Goal: Task Accomplishment & Management: Manage account settings

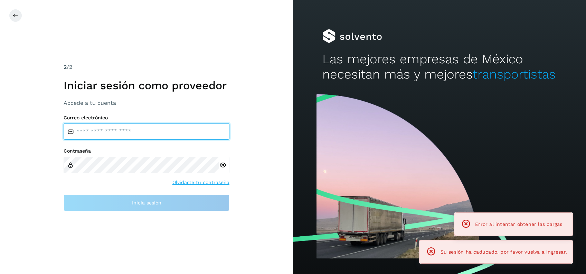
type input "**********"
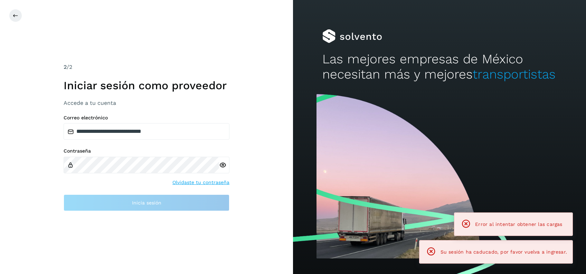
click at [164, 211] on div "**********" at bounding box center [146, 137] width 293 height 274
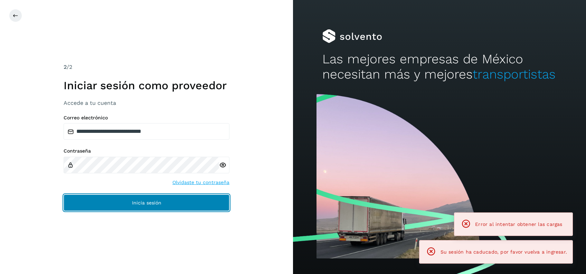
click at [158, 207] on button "Inicia sesión" at bounding box center [147, 202] width 166 height 17
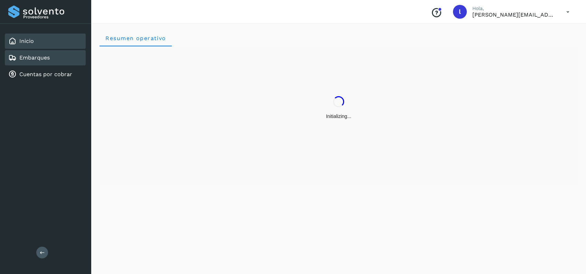
click at [41, 58] on link "Embarques" at bounding box center [34, 57] width 30 height 7
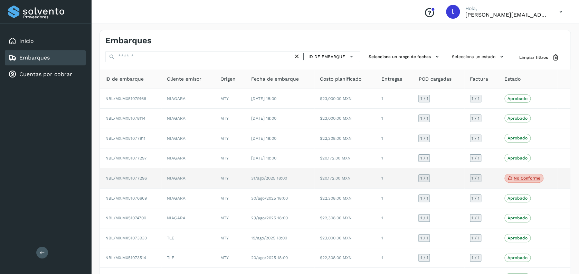
click at [526, 179] on p "No conforme" at bounding box center [527, 178] width 27 height 5
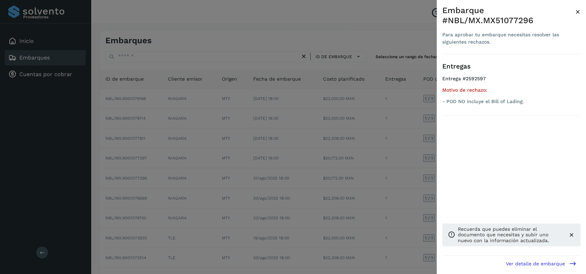
click at [282, 216] on div at bounding box center [293, 137] width 586 height 274
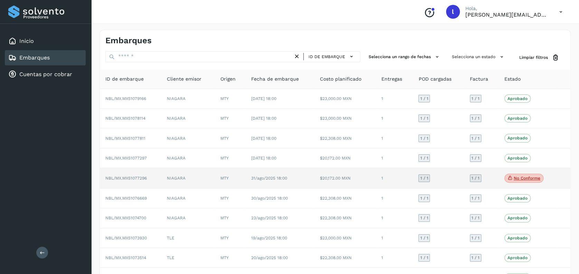
click at [452, 177] on td "1 / 1" at bounding box center [438, 178] width 51 height 20
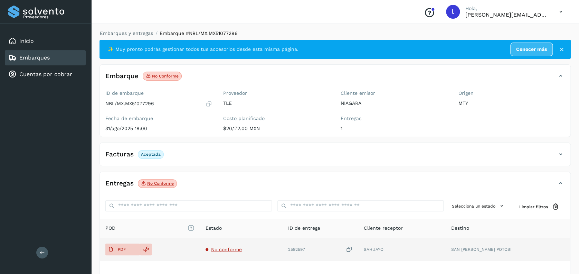
click at [239, 251] on span "No conforme" at bounding box center [226, 249] width 31 height 6
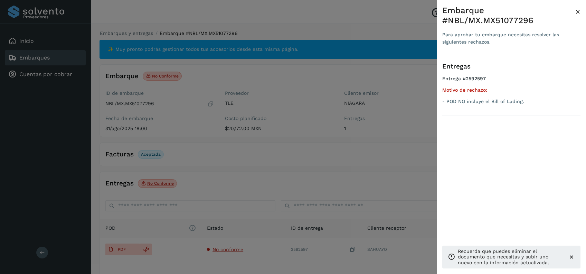
drag, startPoint x: 192, startPoint y: 101, endPoint x: 93, endPoint y: 85, distance: 100.9
click at [193, 101] on div at bounding box center [293, 137] width 586 height 274
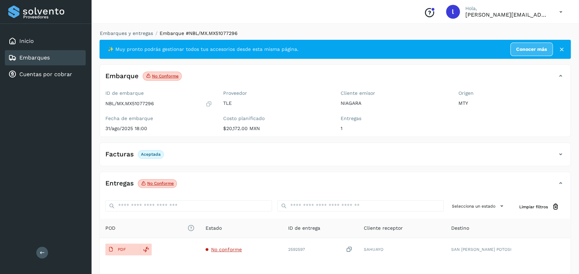
click at [32, 60] on link "Embarques" at bounding box center [34, 57] width 30 height 7
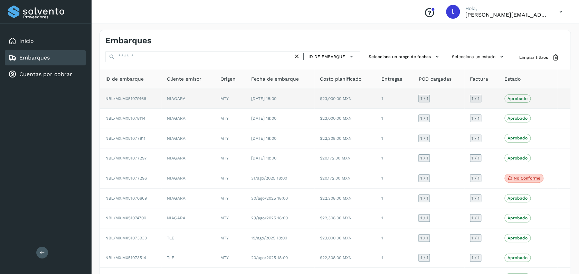
click at [193, 100] on td "NIAGARA" at bounding box center [188, 99] width 54 height 20
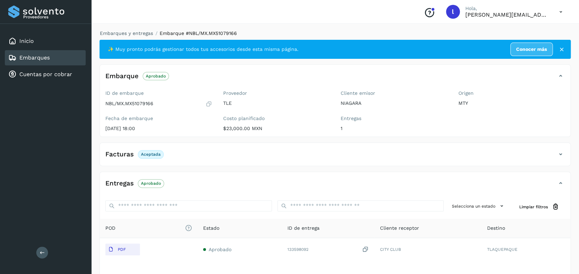
click at [28, 58] on link "Embarques" at bounding box center [34, 57] width 30 height 7
